Goal: Complete application form

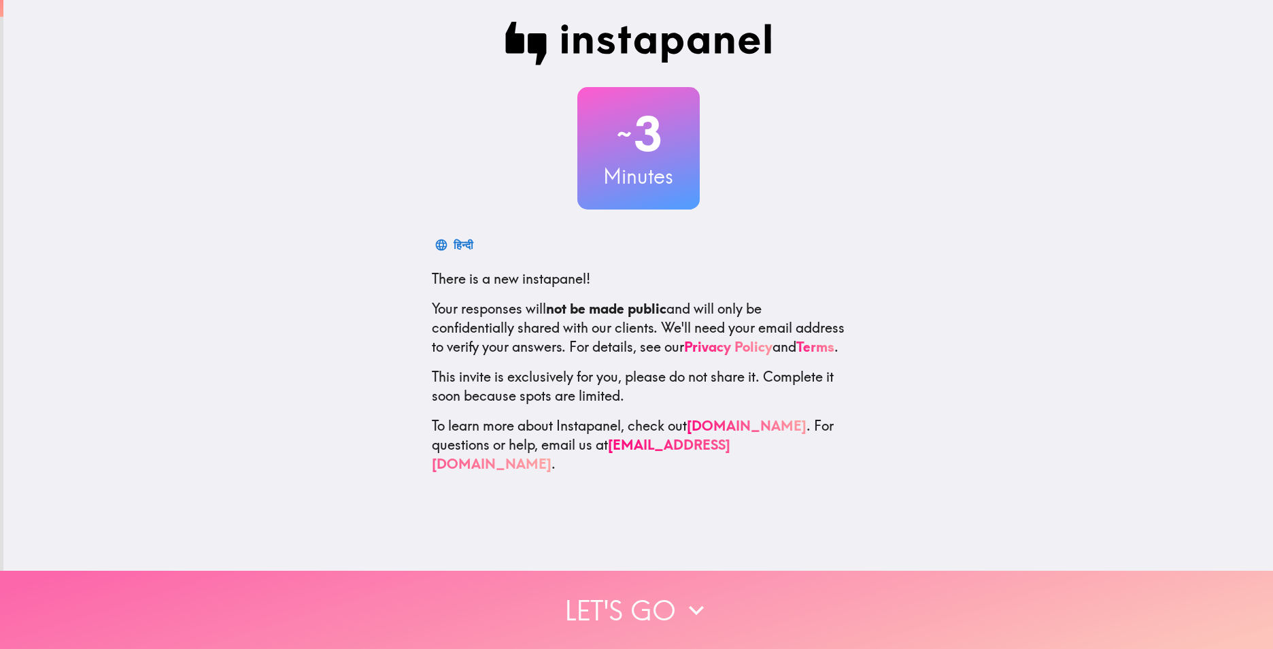
click at [636, 599] on button "Let's go" at bounding box center [636, 610] width 1273 height 78
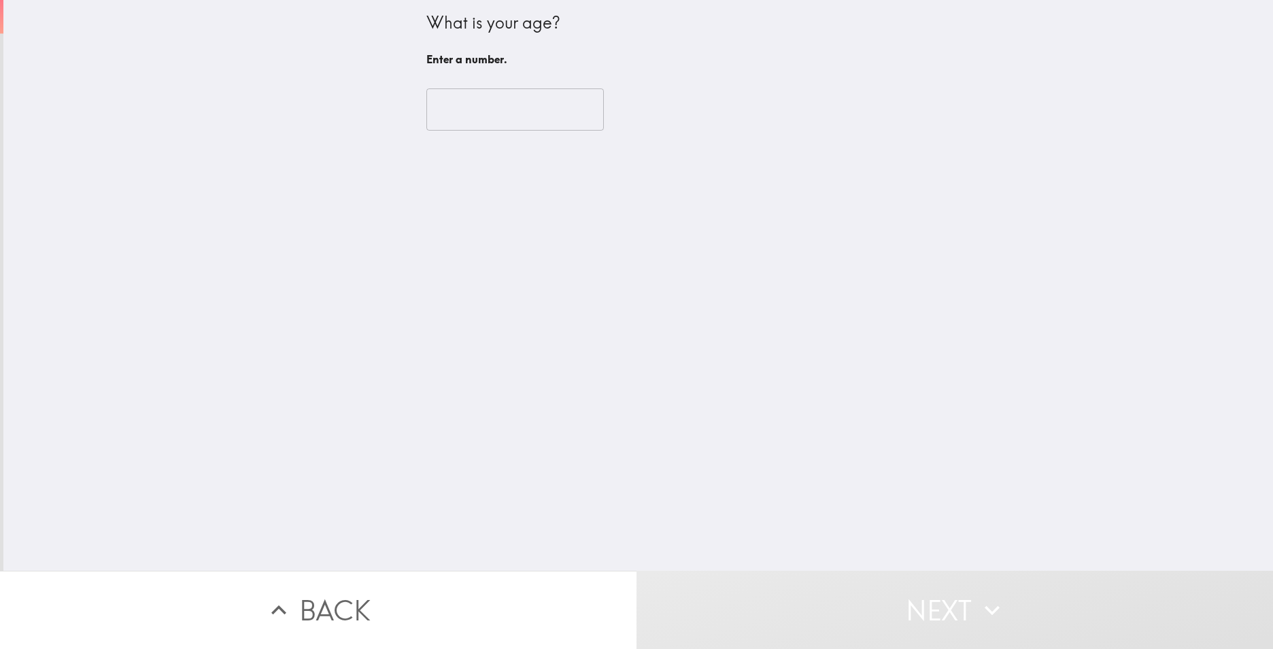
click at [505, 112] on input "number" at bounding box center [515, 109] width 178 height 42
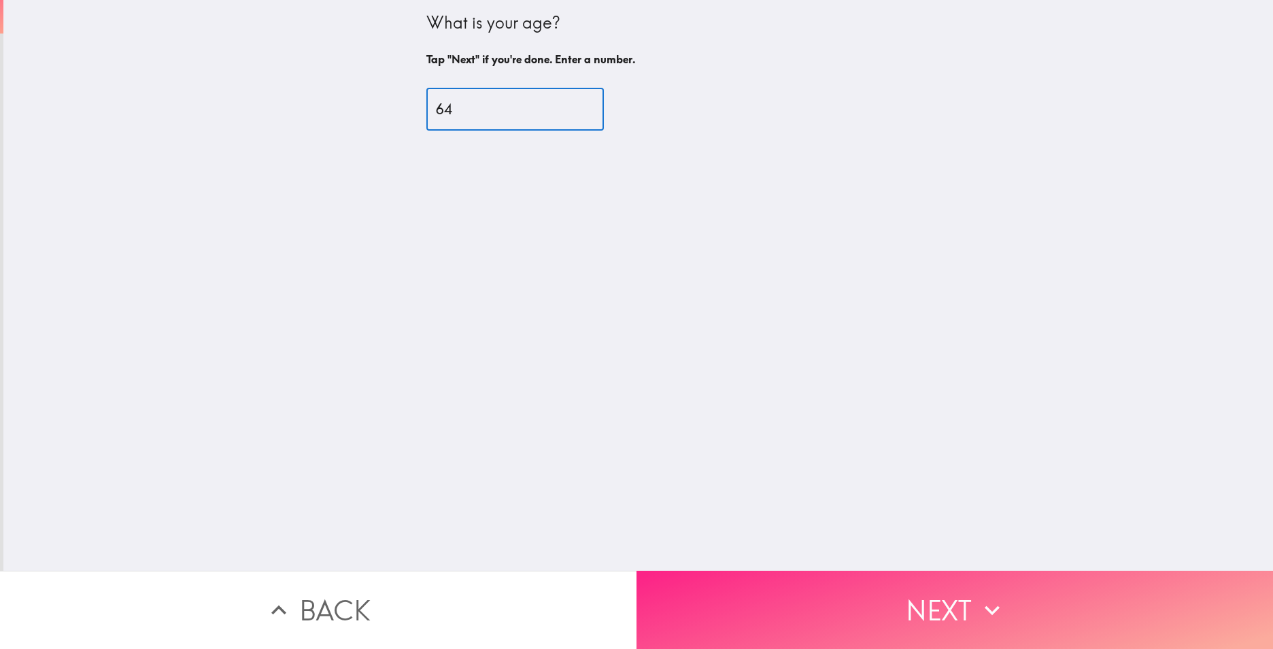
type input "64"
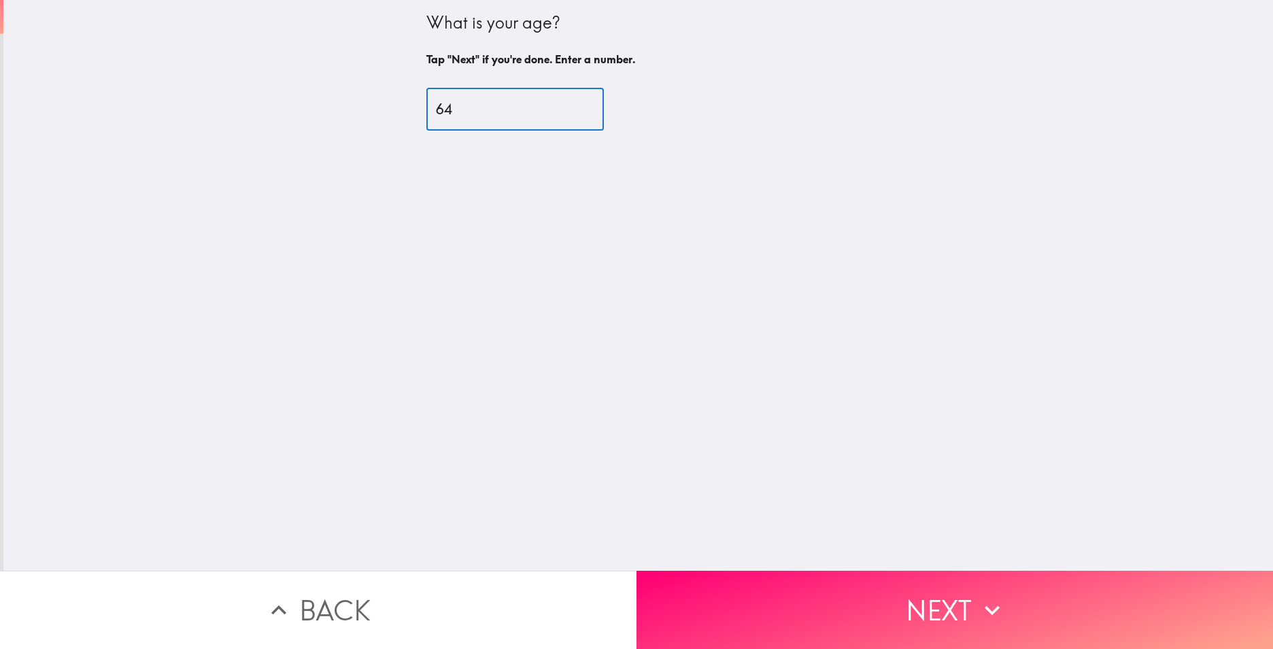
drag, startPoint x: 939, startPoint y: 605, endPoint x: 934, endPoint y: 585, distance: 21.1
click at [940, 605] on button "Next" at bounding box center [955, 610] width 637 height 78
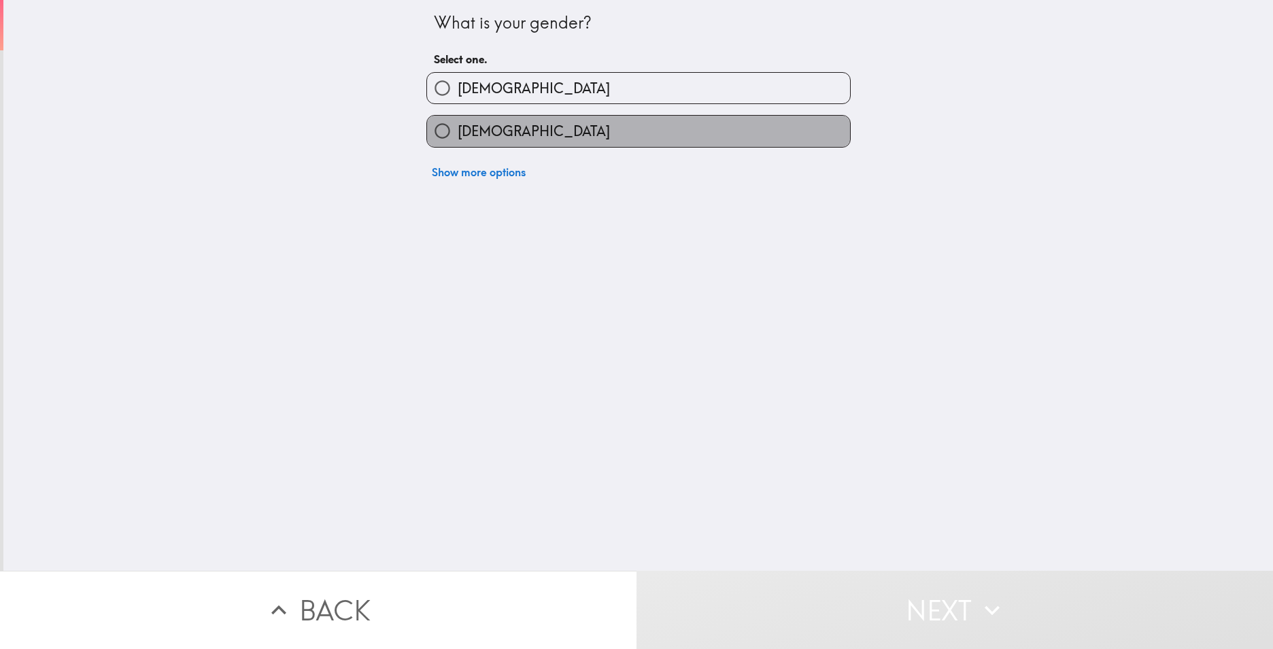
click at [638, 137] on label "[DEMOGRAPHIC_DATA]" at bounding box center [638, 131] width 423 height 31
click at [458, 137] on input "[DEMOGRAPHIC_DATA]" at bounding box center [442, 131] width 31 height 31
radio input "true"
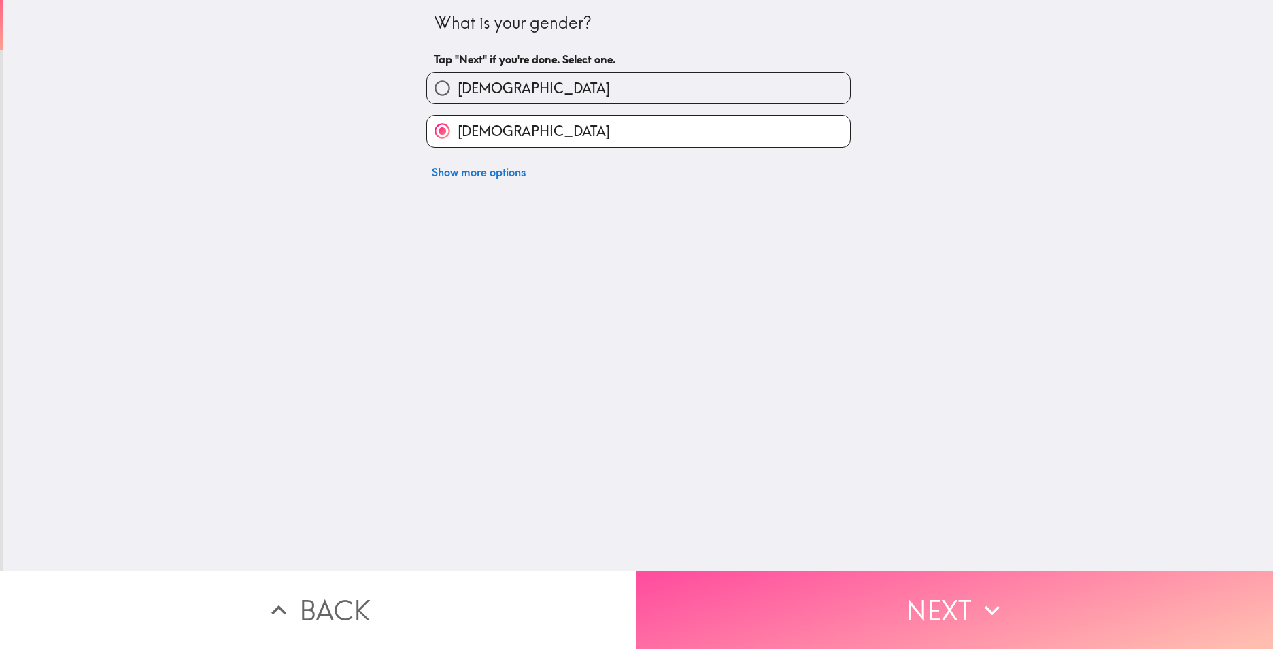
click at [824, 590] on button "Next" at bounding box center [955, 610] width 637 height 78
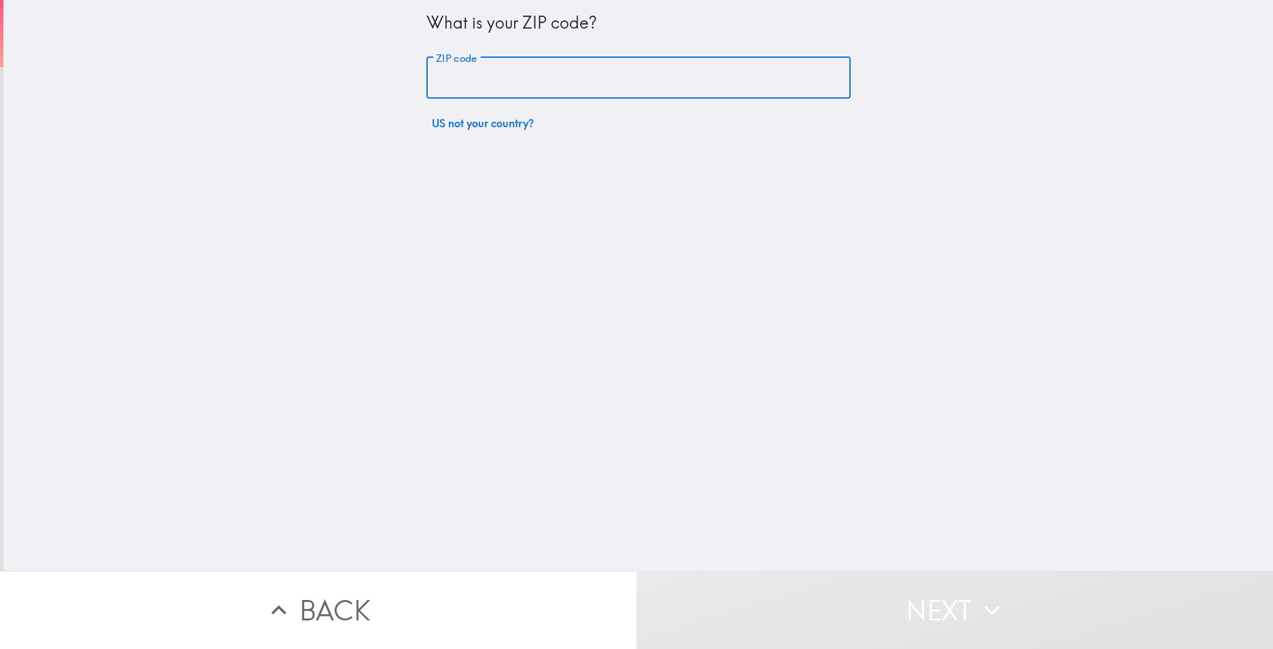
click at [611, 80] on input "ZIP code" at bounding box center [638, 78] width 424 height 42
type input "85937"
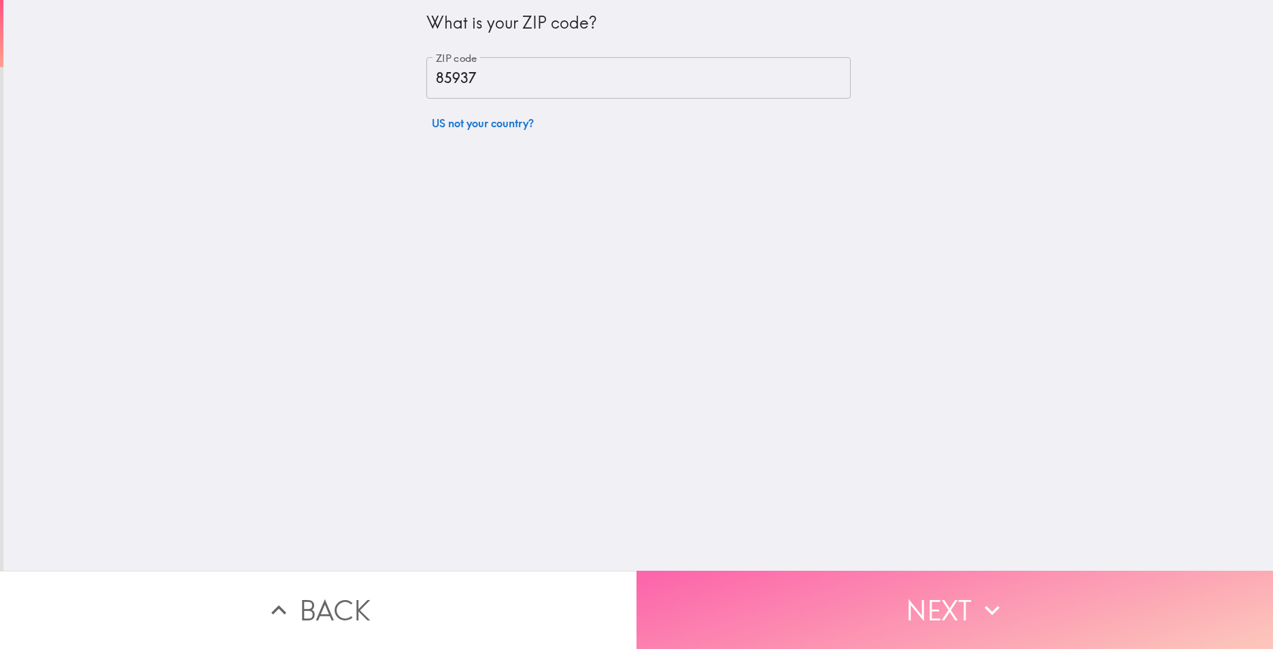
click at [769, 586] on button "Next" at bounding box center [955, 610] width 637 height 78
